Goal: Information Seeking & Learning: Learn about a topic

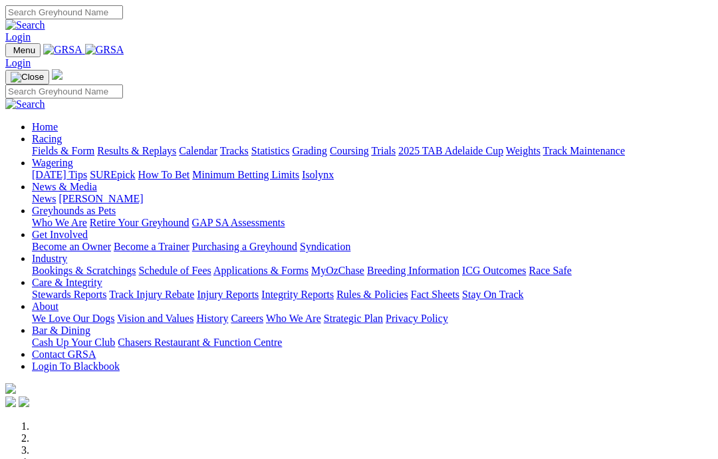
scroll to position [436, 0]
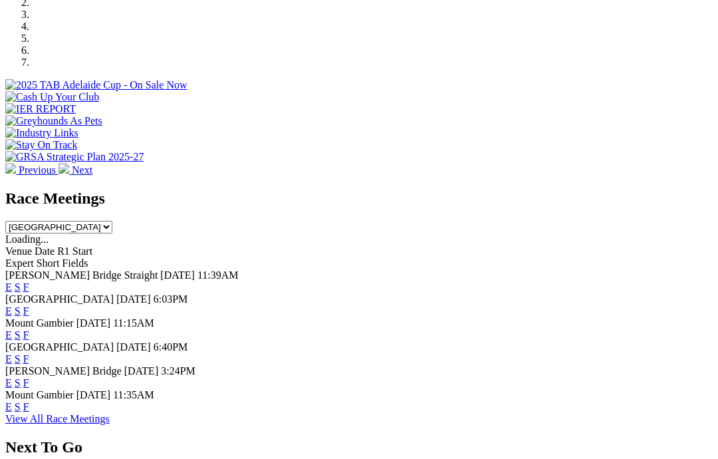
click at [29, 377] on link "F" at bounding box center [26, 382] width 6 height 11
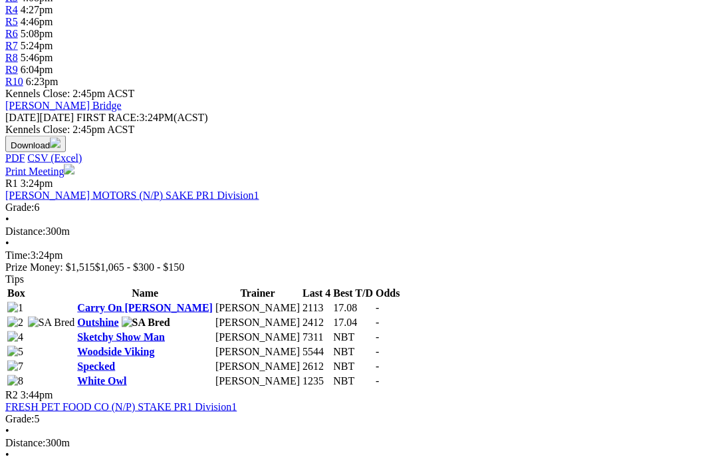
scroll to position [505, 0]
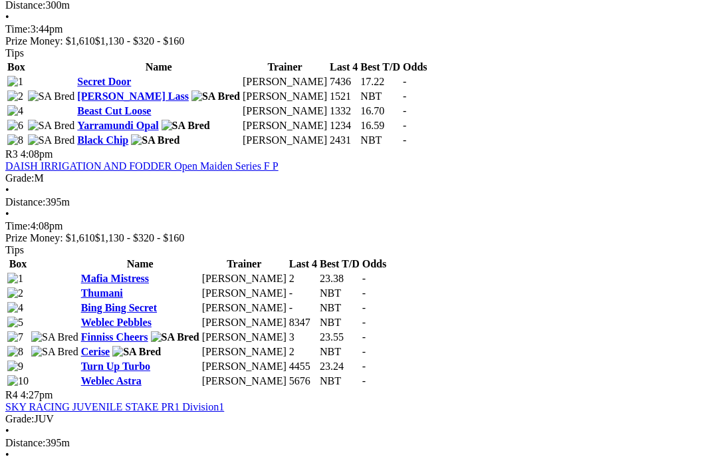
scroll to position [929, 0]
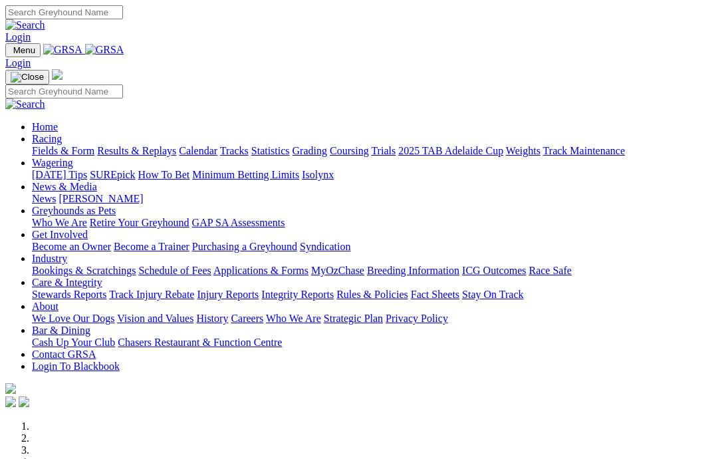
scroll to position [396, 0]
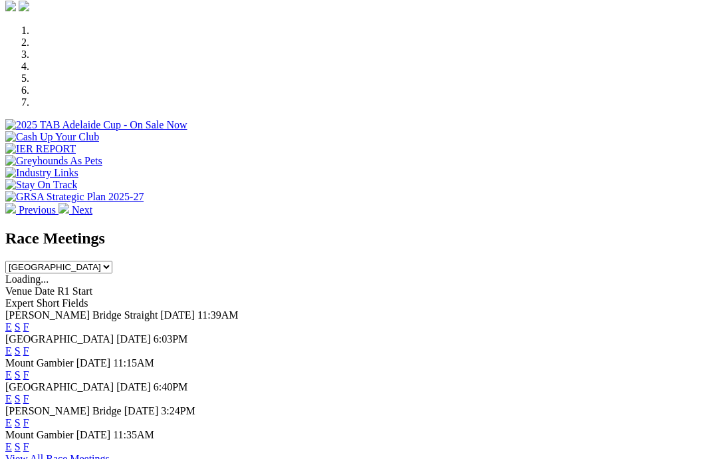
click at [29, 321] on link "F" at bounding box center [26, 326] width 6 height 11
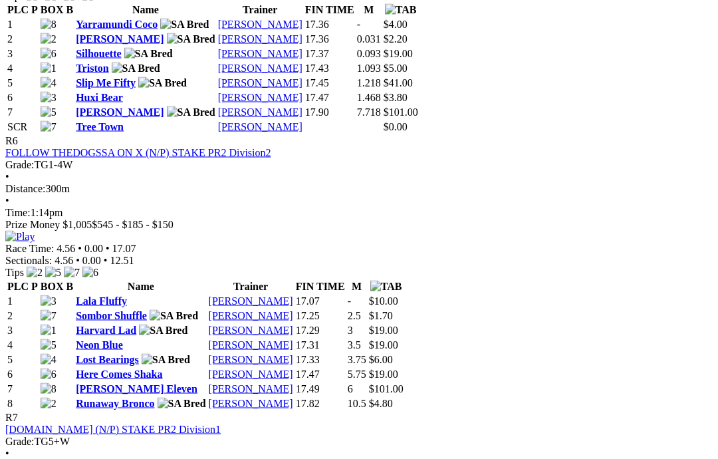
scroll to position [1755, 0]
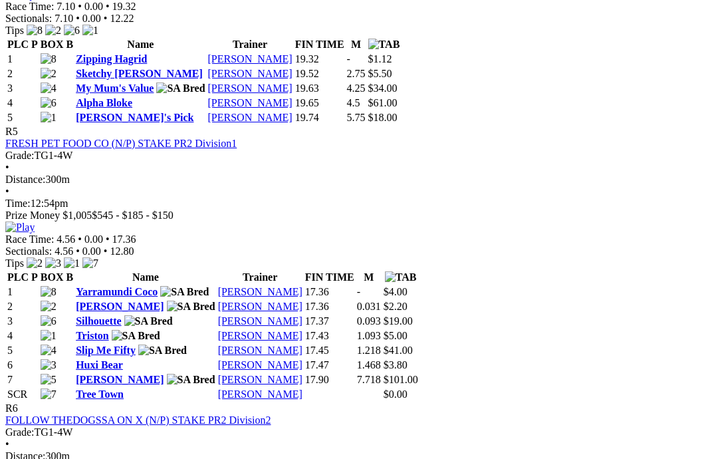
scroll to position [1485, 0]
